Goal: Task Accomplishment & Management: Use online tool/utility

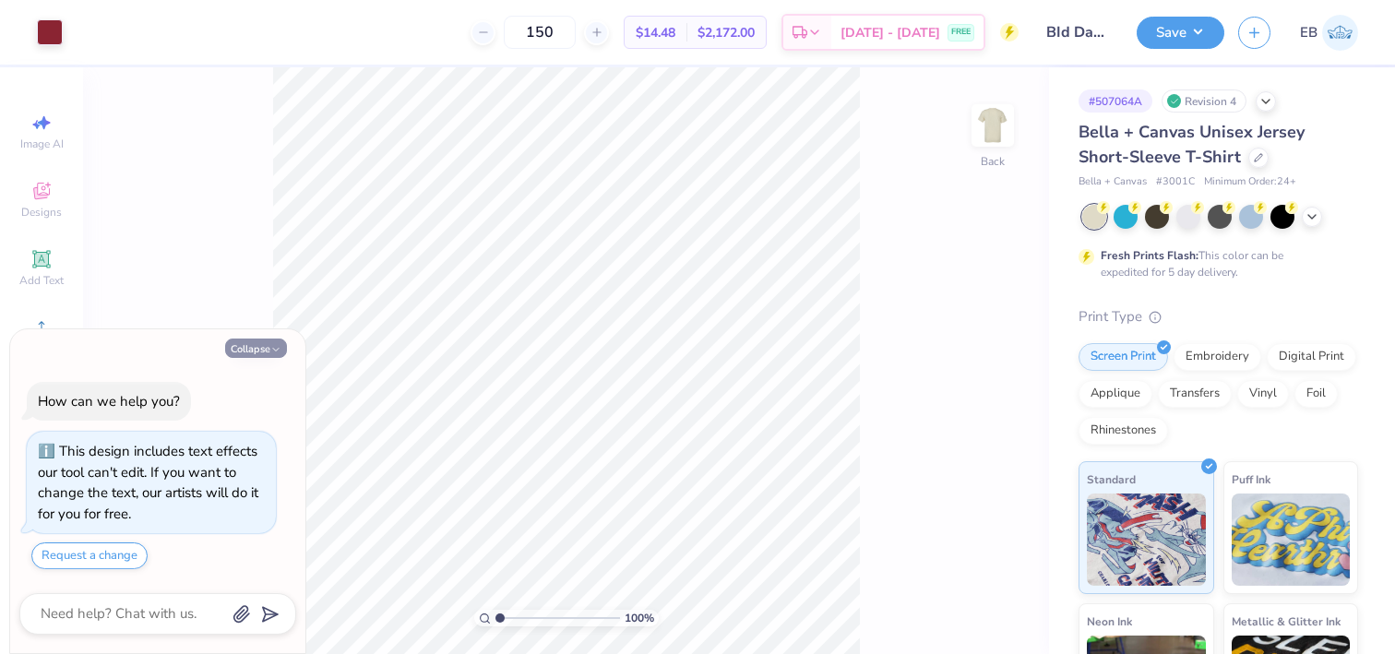
click at [263, 343] on button "Collapse" at bounding box center [256, 348] width 62 height 19
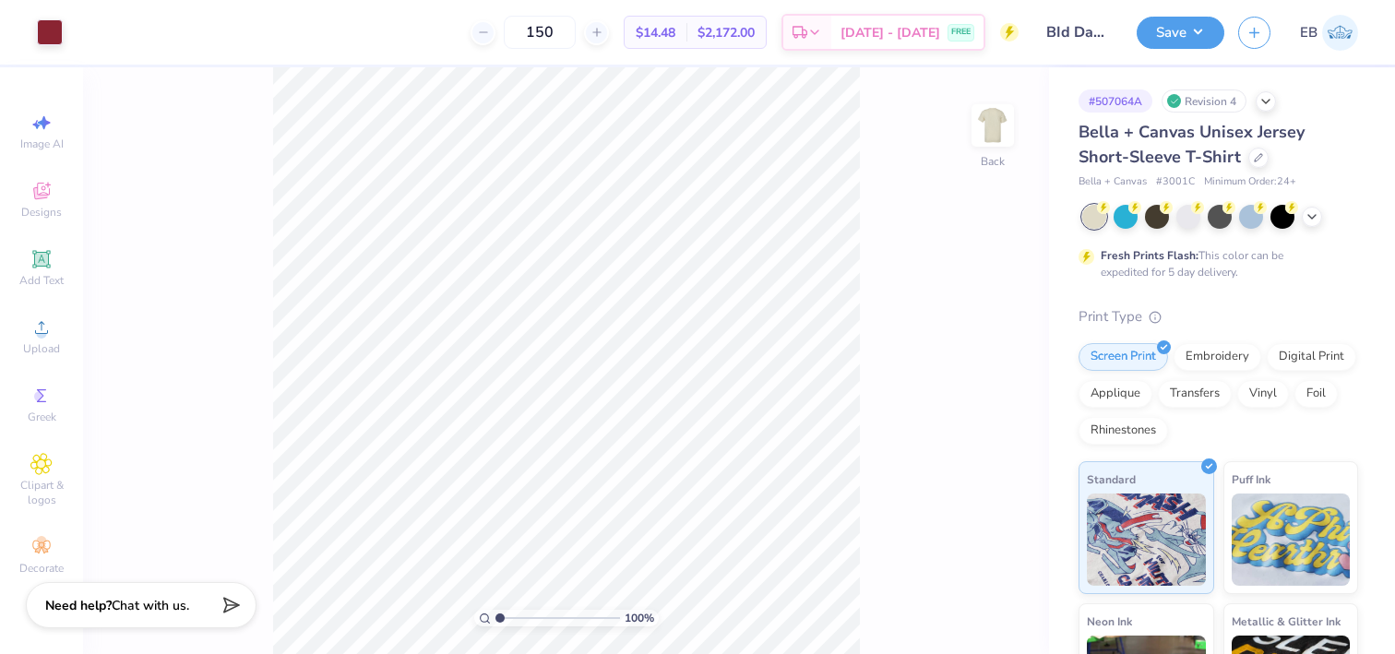
type textarea "x"
type input "8.17"
type input "8.23"
type input "3.00"
type input "7.89"
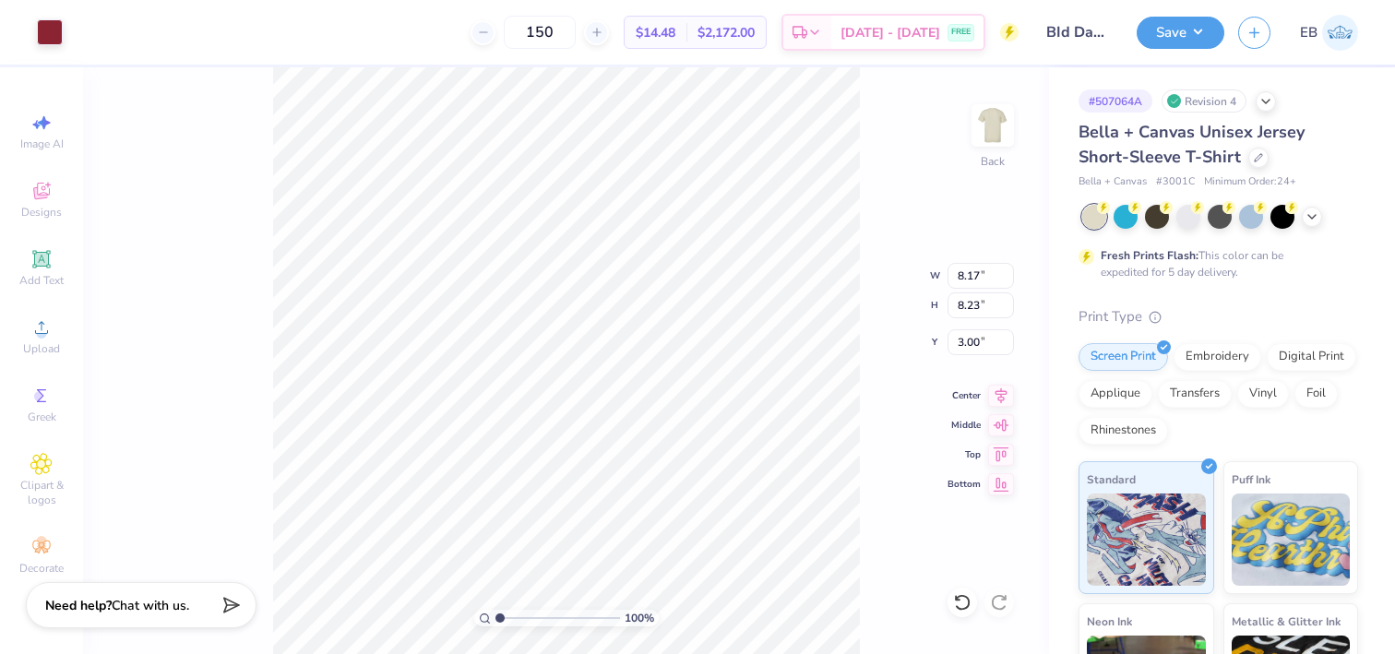
type input "7.96"
click at [1248, 158] on div at bounding box center [1258, 156] width 20 height 20
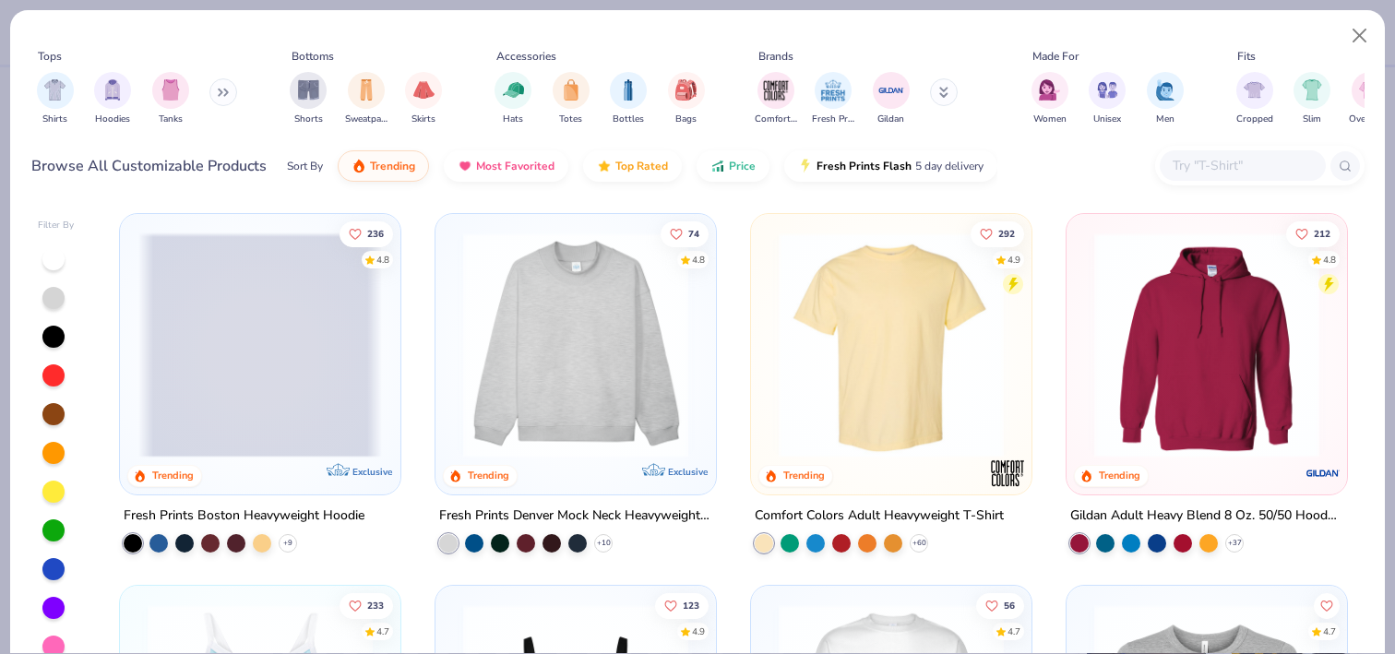
click at [1212, 172] on input "text" at bounding box center [1242, 165] width 142 height 21
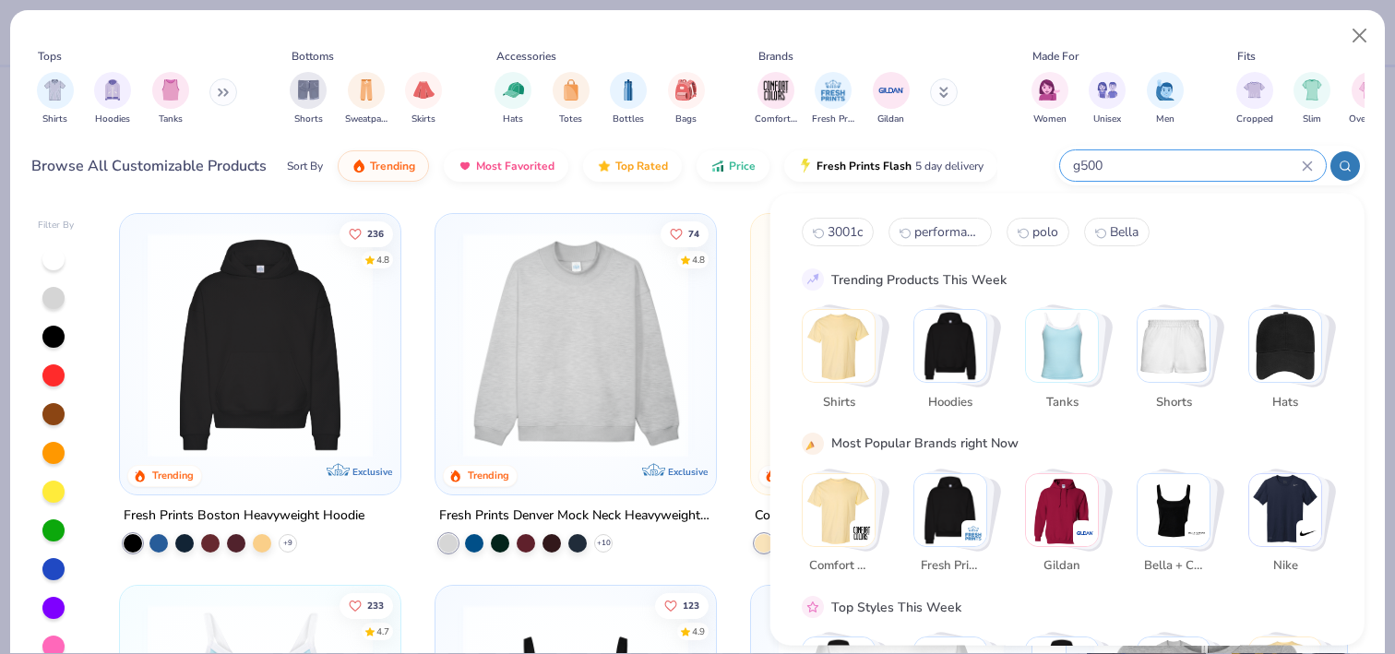
type input "g500"
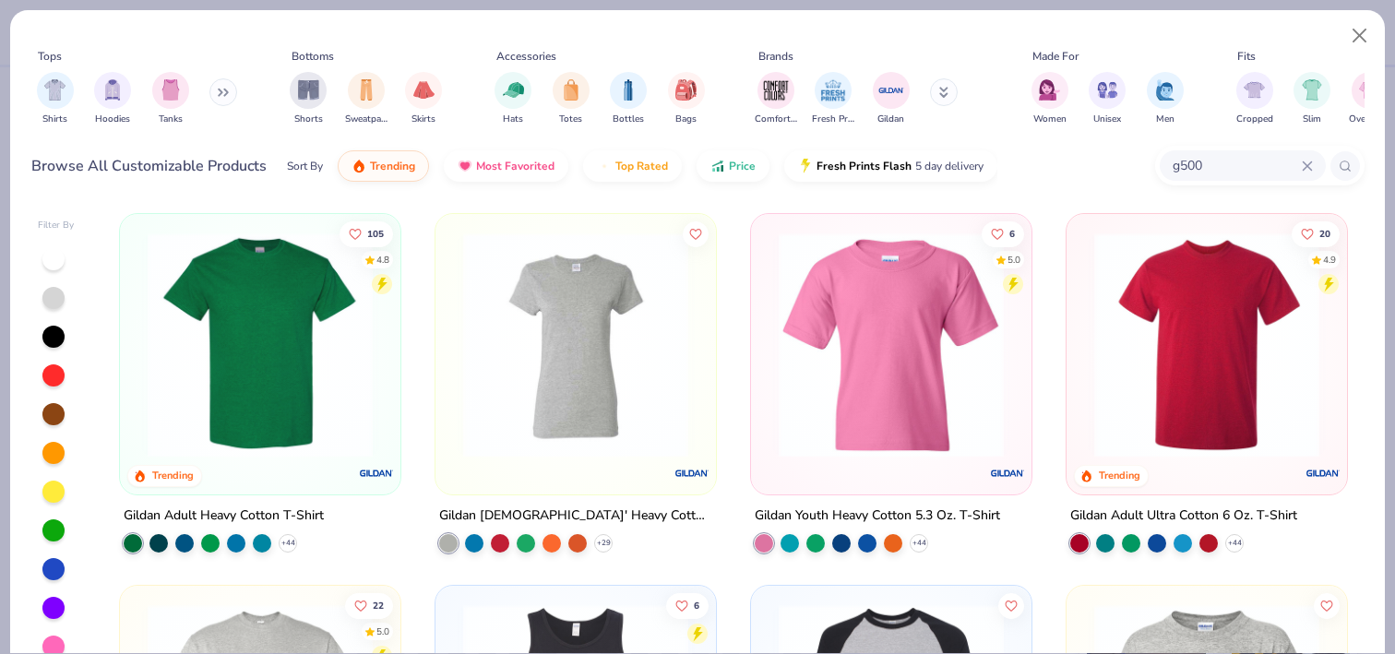
click at [265, 329] on img at bounding box center [260, 344] width 244 height 225
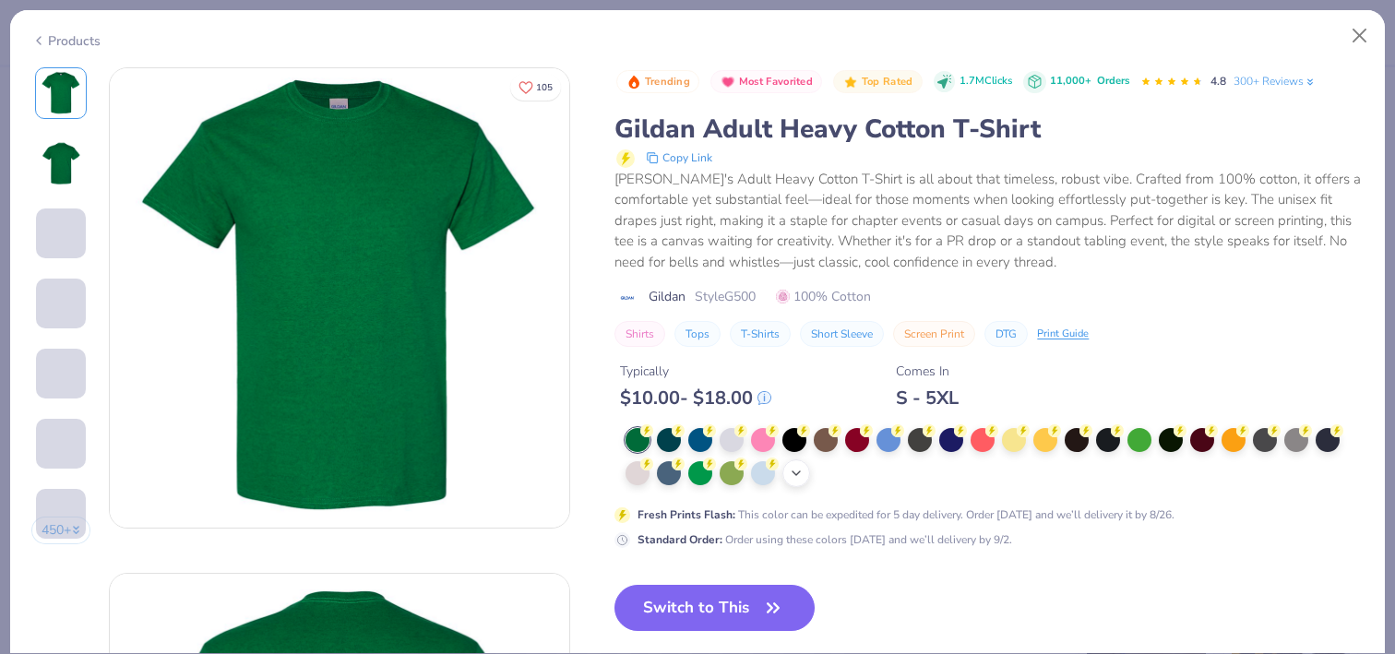
click at [792, 472] on icon at bounding box center [796, 473] width 15 height 15
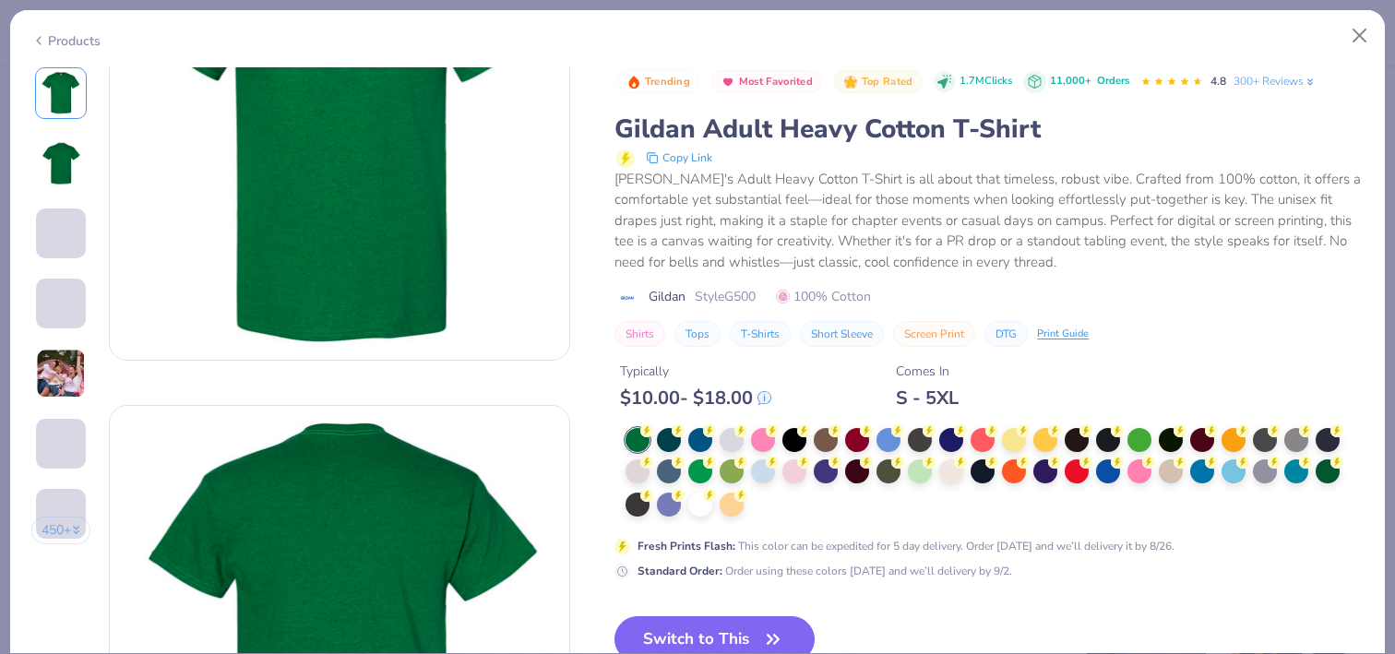
scroll to position [172, 0]
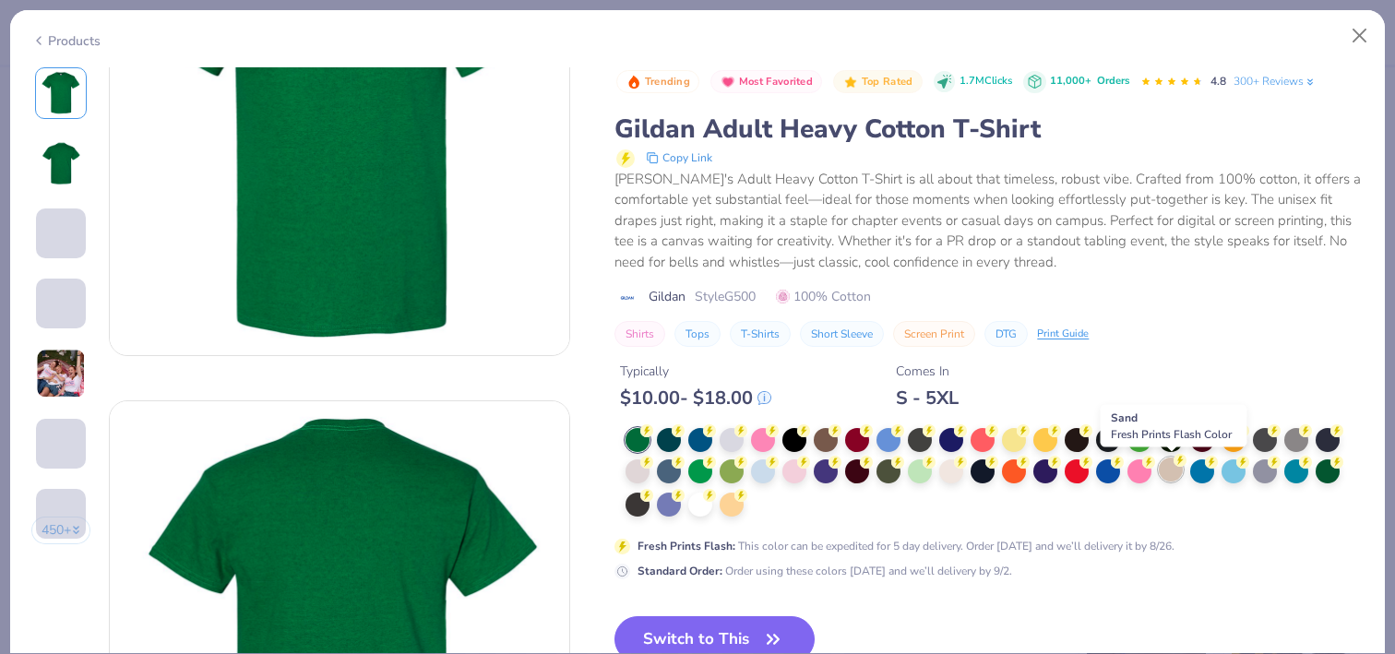
click at [1170, 467] on div at bounding box center [1171, 470] width 24 height 24
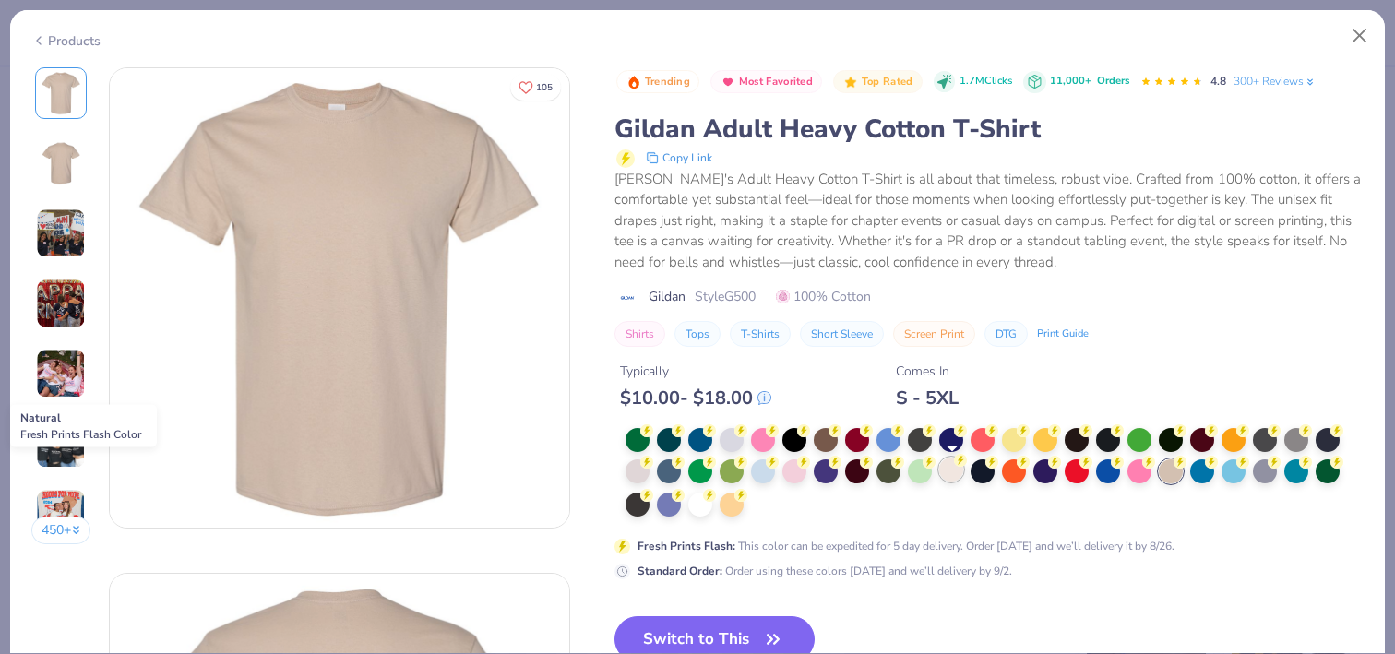
click at [954, 477] on div at bounding box center [951, 470] width 24 height 24
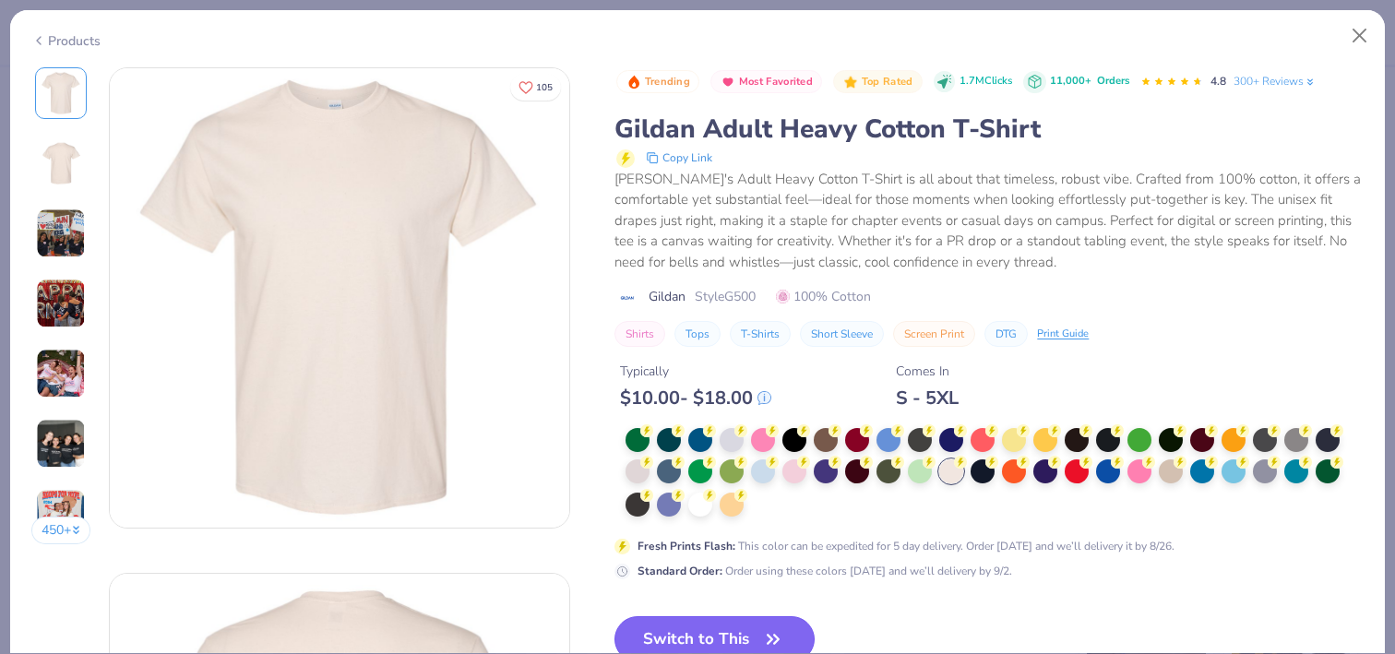
click at [723, 634] on button "Switch to This" at bounding box center [714, 639] width 200 height 46
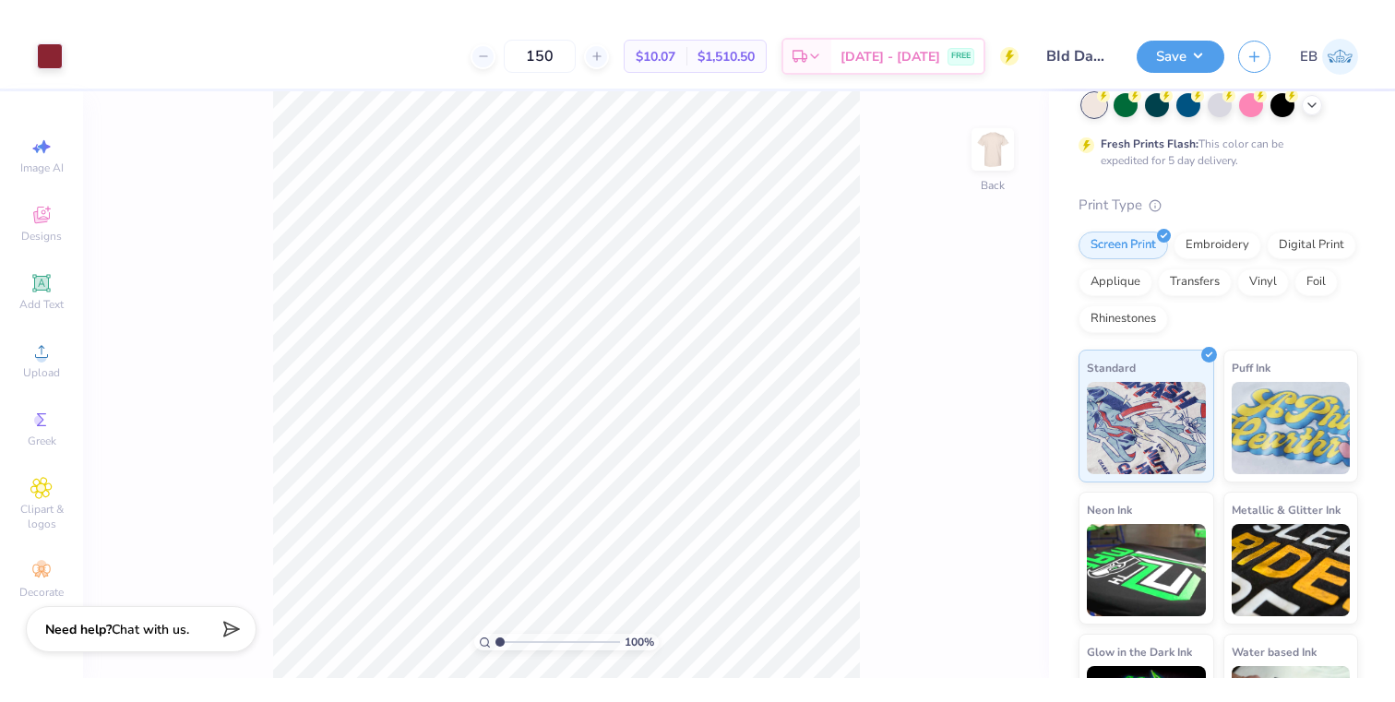
scroll to position [134, 0]
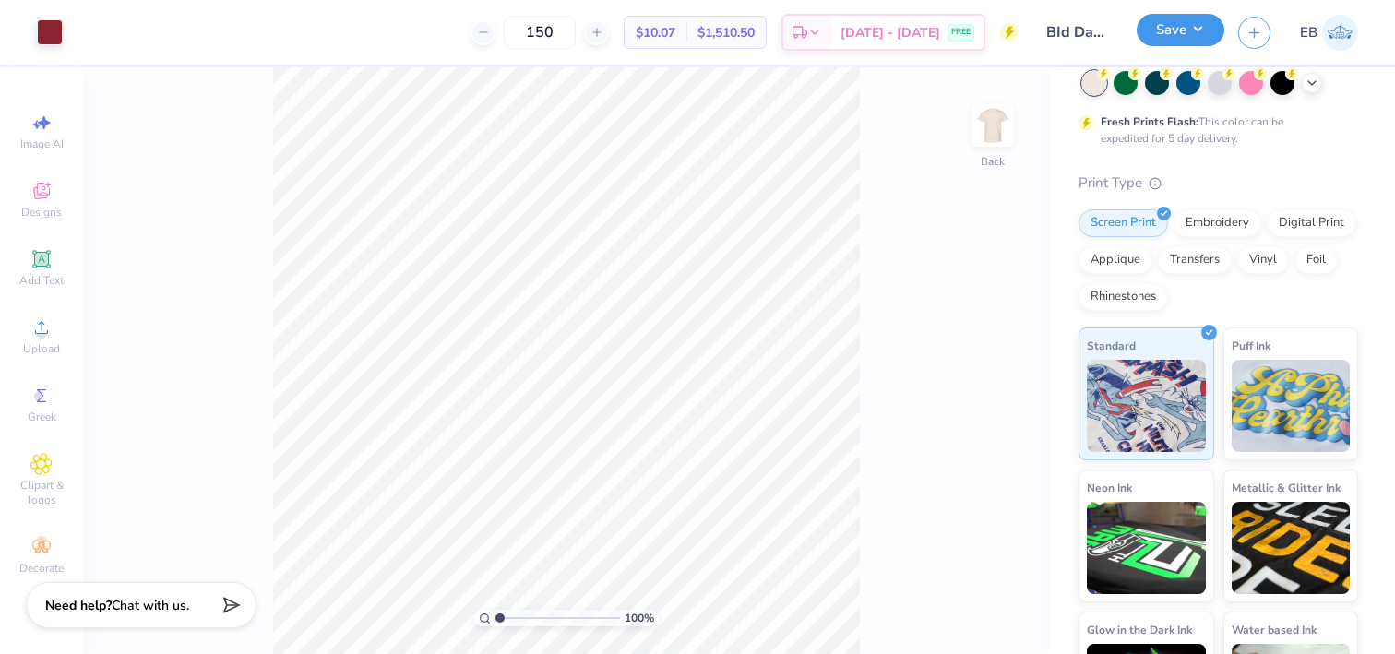
click at [1200, 29] on button "Save" at bounding box center [1180, 30] width 88 height 32
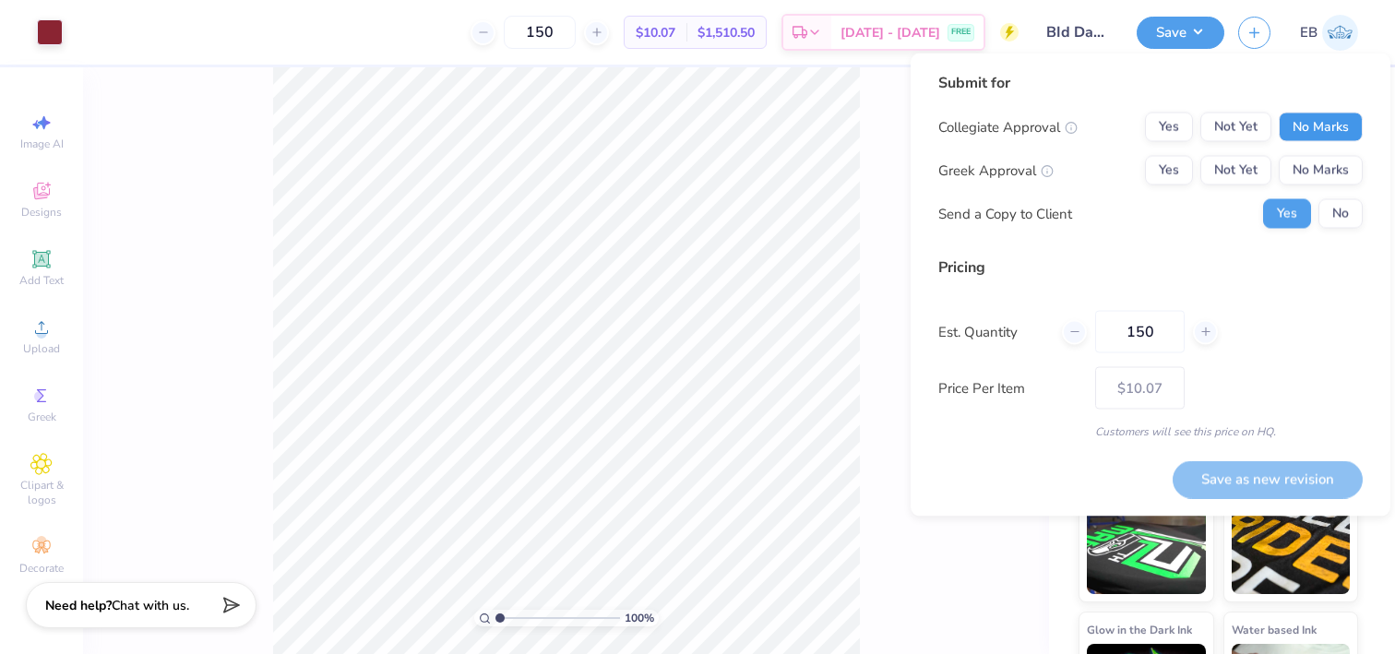
click at [1309, 126] on button "No Marks" at bounding box center [1320, 128] width 84 height 30
click at [1163, 177] on button "Yes" at bounding box center [1169, 171] width 48 height 30
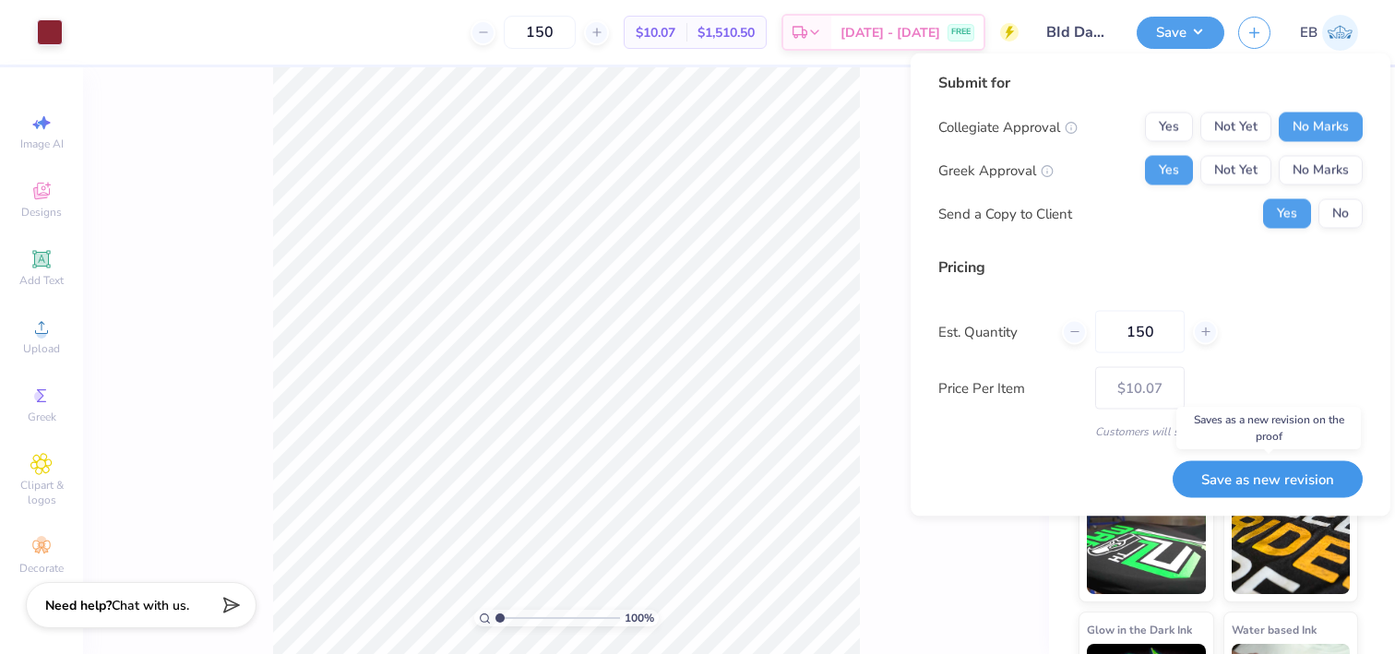
click at [1255, 481] on button "Save as new revision" at bounding box center [1267, 479] width 190 height 38
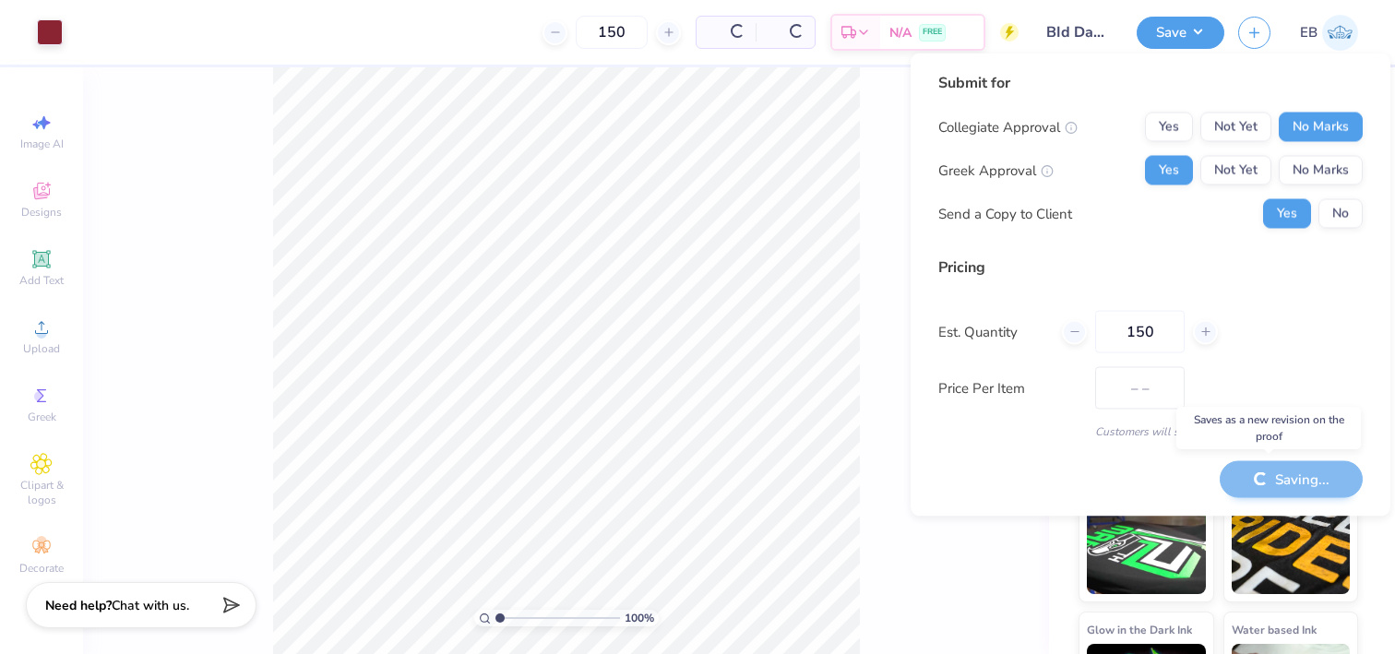
type input "$10.07"
